Goal: Information Seeking & Learning: Find specific fact

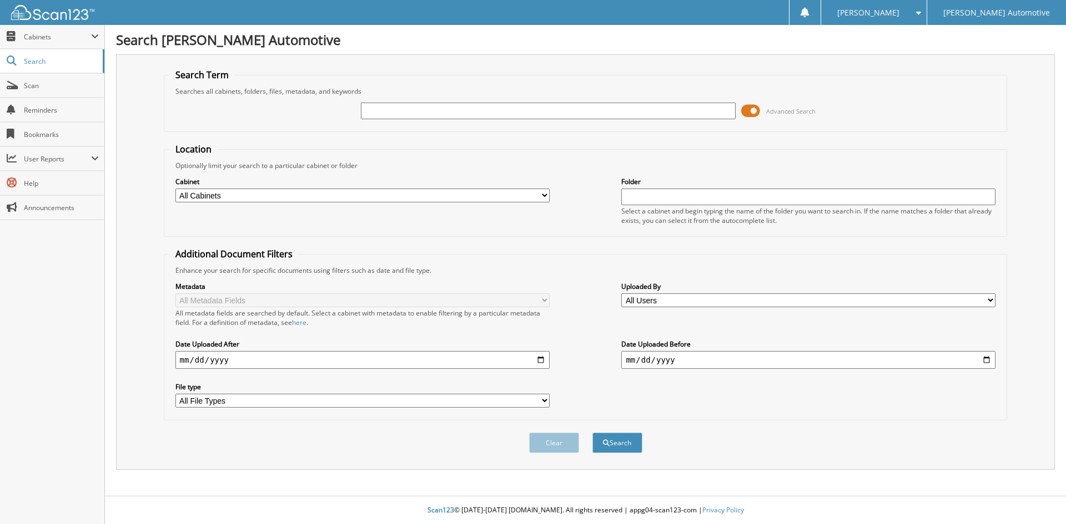
click at [413, 113] on input "text" at bounding box center [548, 111] width 374 height 17
type input "235055"
click at [381, 195] on select "All Cabinets CAR DEALS CREDIT APPS DEAD DEALS DEALER TRADE LAF RDR MSO" at bounding box center [362, 196] width 374 height 14
select select "3345"
click at [175, 189] on select "All Cabinets CAR DEALS CREDIT APPS DEAD DEALS DEALER TRADE LAF RDR MSO" at bounding box center [362, 196] width 374 height 14
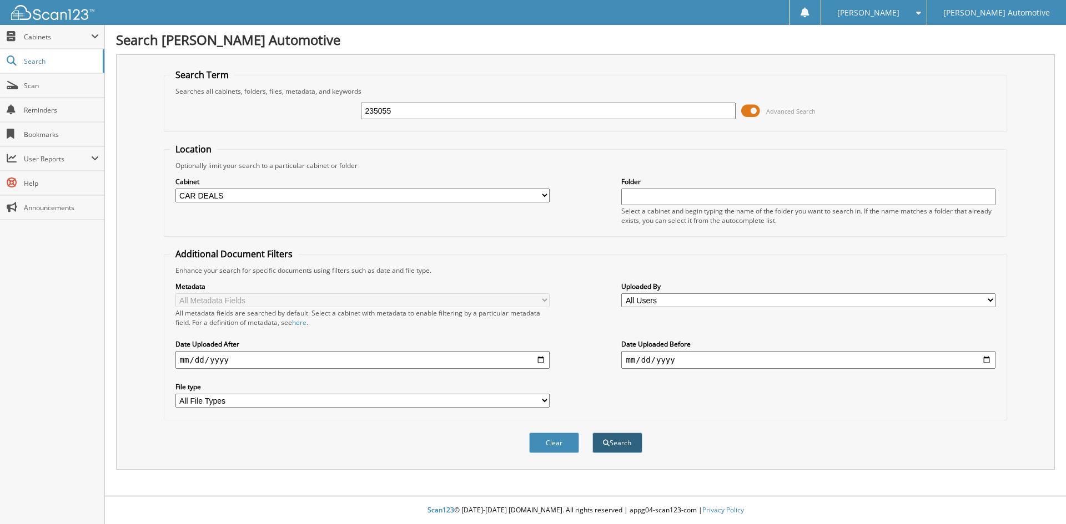
click at [622, 445] on button "Search" at bounding box center [617, 443] width 50 height 21
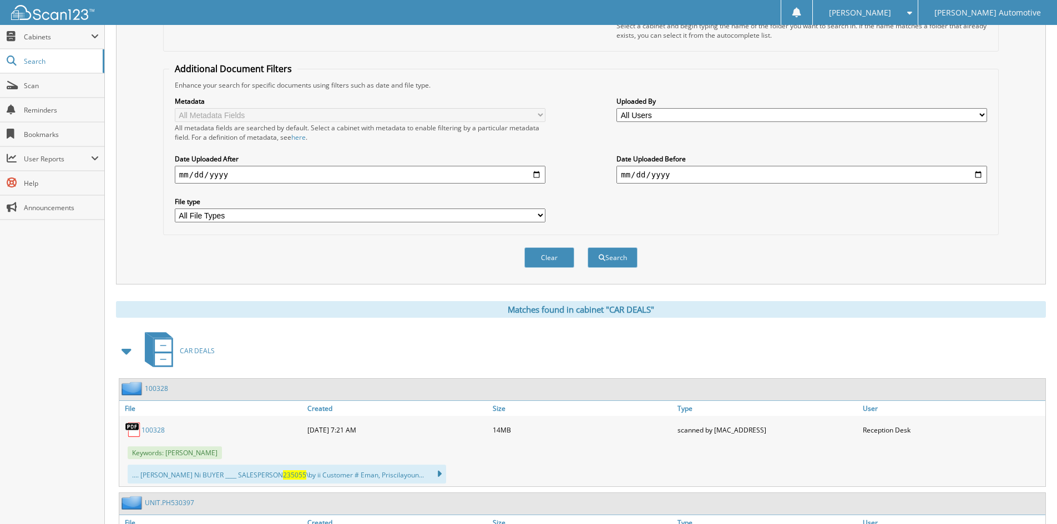
scroll to position [272, 0]
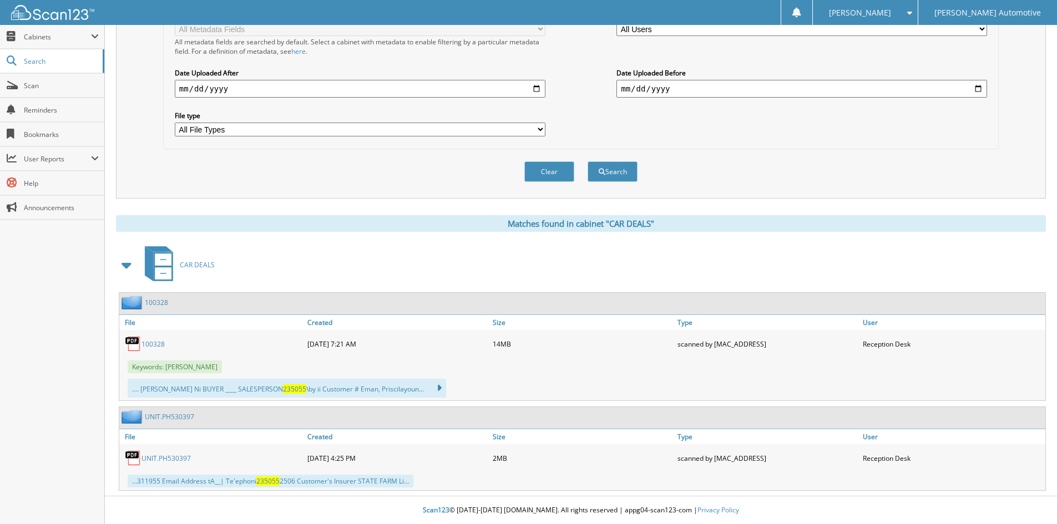
click at [141, 347] on img at bounding box center [133, 344] width 17 height 17
click at [156, 346] on link "100328" at bounding box center [153, 344] width 23 height 9
